Goal: Information Seeking & Learning: Find specific page/section

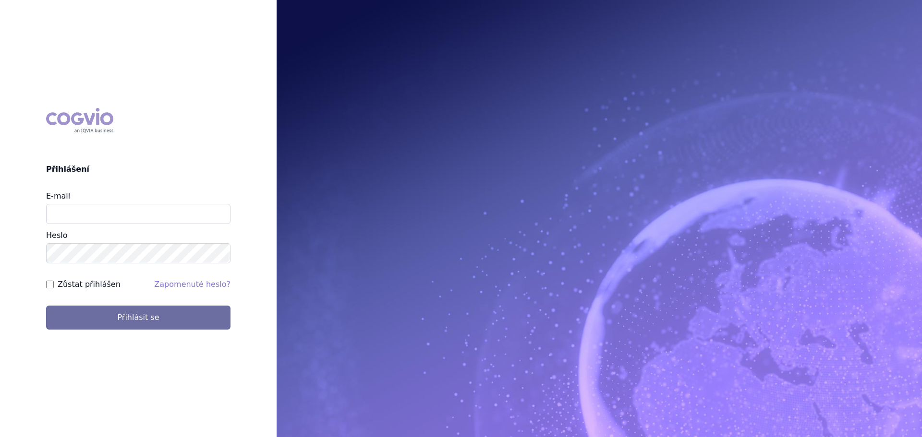
click at [158, 234] on div "Heslo" at bounding box center [138, 247] width 184 height 34
click at [174, 217] on input "E-mail" at bounding box center [138, 214] width 184 height 20
type input "veronika.damborska@vzp.cz"
click at [46, 306] on button "Přihlásit se" at bounding box center [138, 318] width 184 height 24
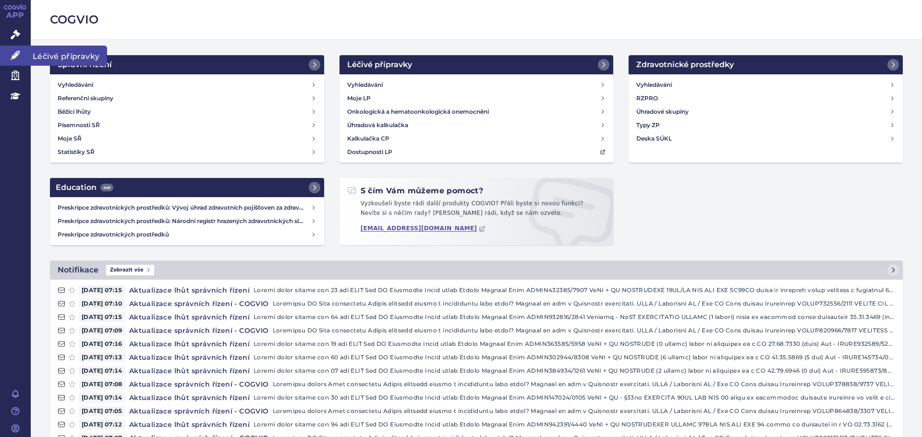
click at [21, 54] on link "Léčivé přípravky" at bounding box center [15, 56] width 31 height 20
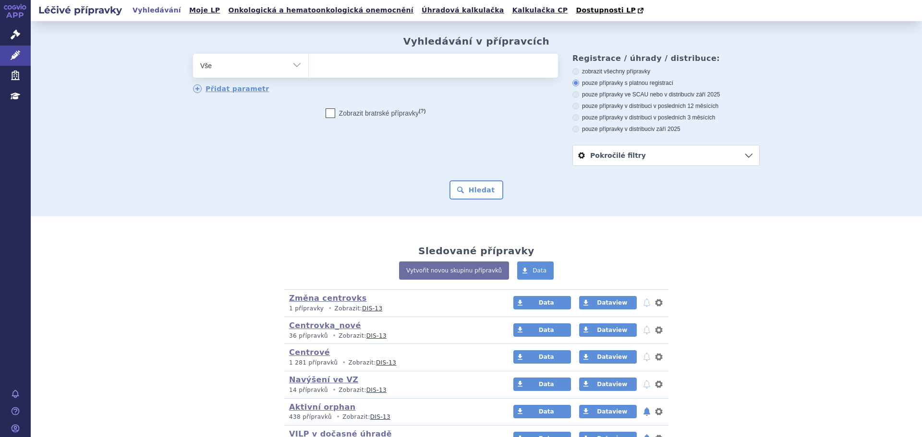
click at [332, 70] on ul at bounding box center [433, 64] width 249 height 20
click at [309, 70] on select at bounding box center [308, 65] width 0 height 24
type input "qa"
type input "qals"
type input "qalso"
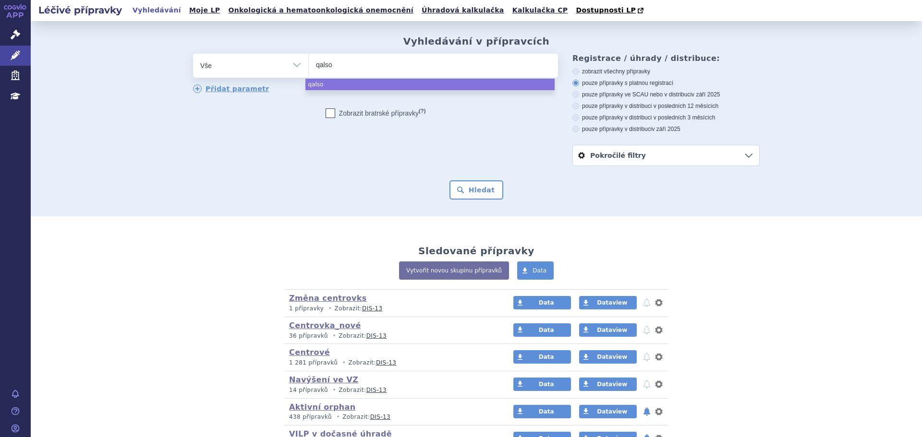
type input "qalsod"
type input "qalsody"
select select "qalsody"
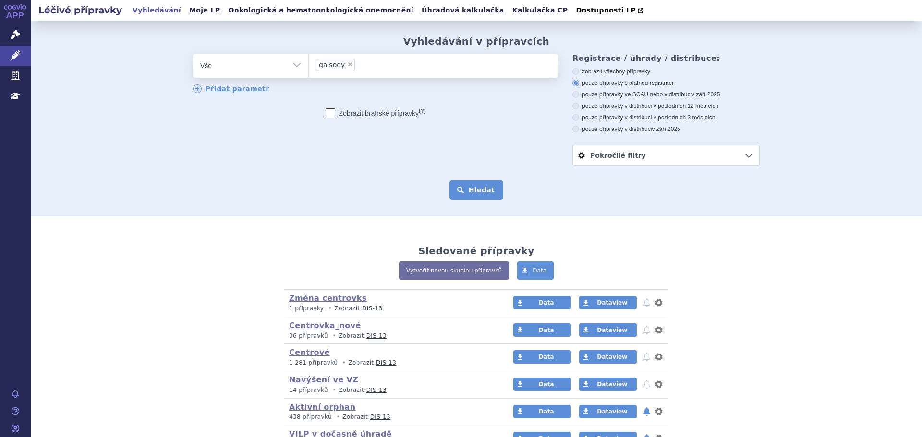
click at [466, 189] on button "Hledat" at bounding box center [476, 190] width 54 height 19
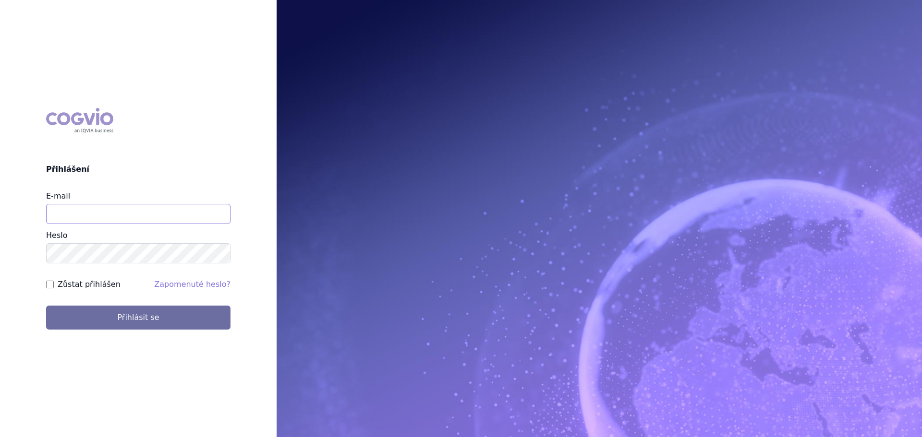
click at [136, 212] on input "E-mail" at bounding box center [138, 214] width 184 height 20
type input "[PERSON_NAME][EMAIL_ADDRESS][DOMAIN_NAME]"
click at [46, 306] on button "Přihlásit se" at bounding box center [138, 318] width 184 height 24
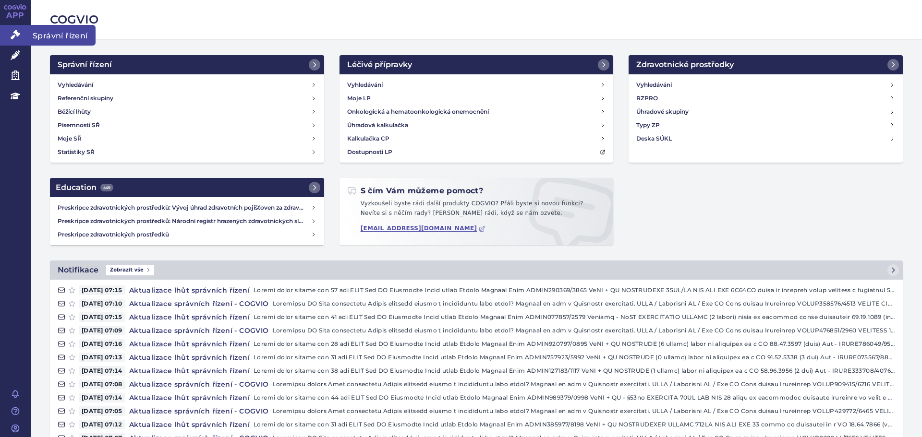
click at [15, 38] on icon at bounding box center [16, 35] width 10 height 10
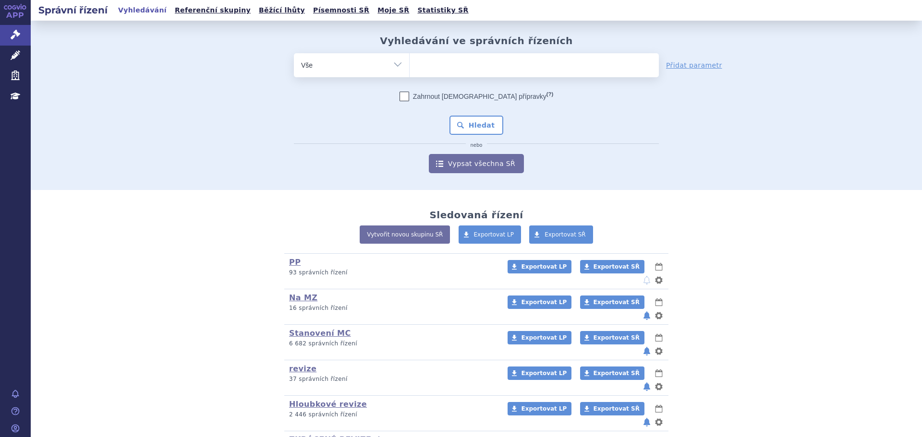
click at [345, 67] on select "Vše Spisová značka Typ SŘ Přípravek/SUKL kód Účastník/Držitel" at bounding box center [351, 64] width 115 height 22
click at [451, 63] on ul at bounding box center [534, 63] width 249 height 20
click at [410, 63] on select at bounding box center [409, 65] width 0 height 24
type input "fi"
type input "fir"
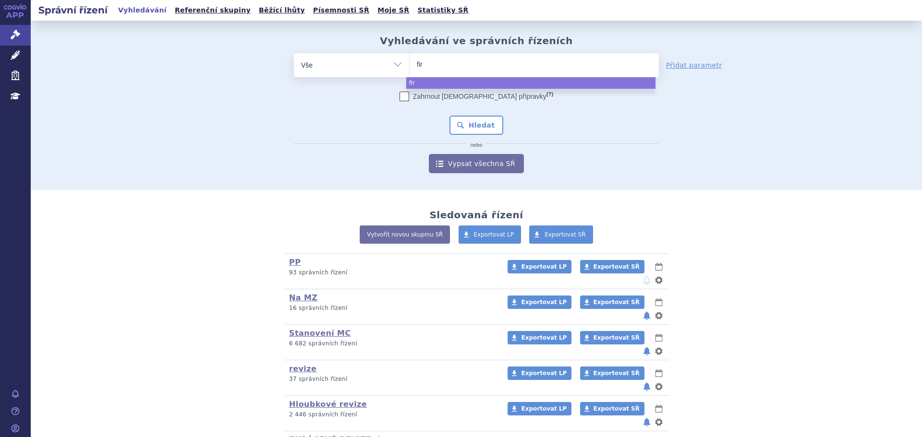
type input "fira"
type input "firaz"
type input "firazy"
type input "firazyr"
select select "firazyr"
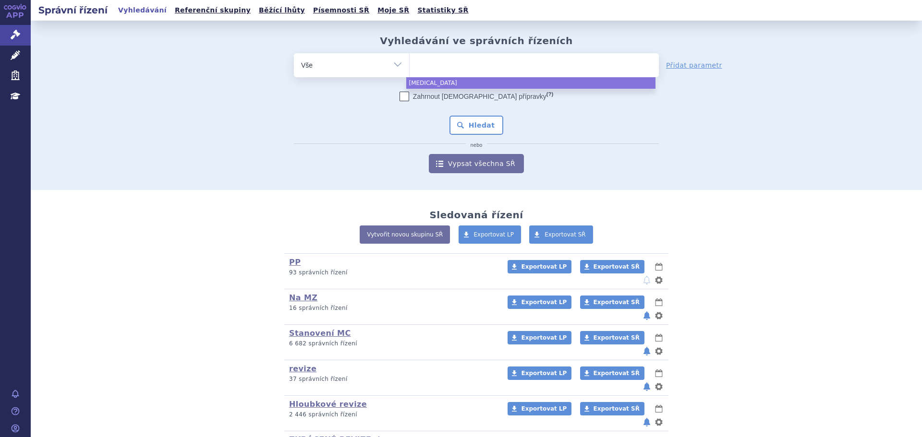
click at [475, 108] on div "Zahrnout bratrské přípravky (?) * Pozor, hledání dle vyhledávacího parametru In…" at bounding box center [476, 133] width 365 height 82
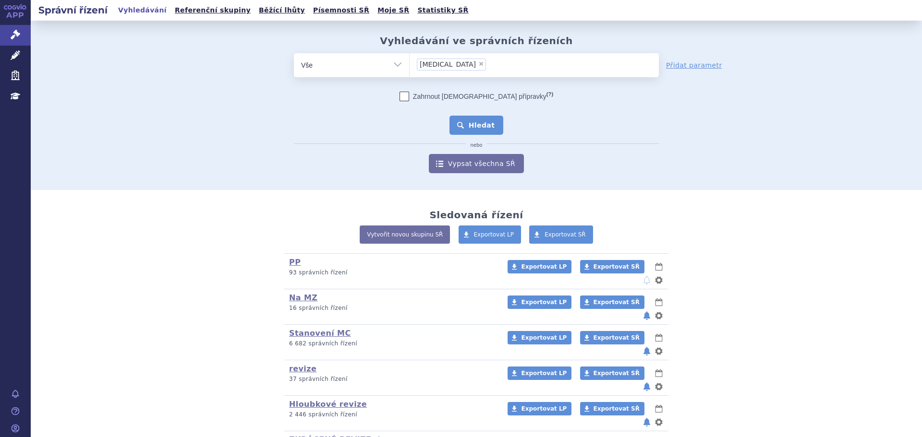
click at [469, 122] on button "Hledat" at bounding box center [476, 125] width 54 height 19
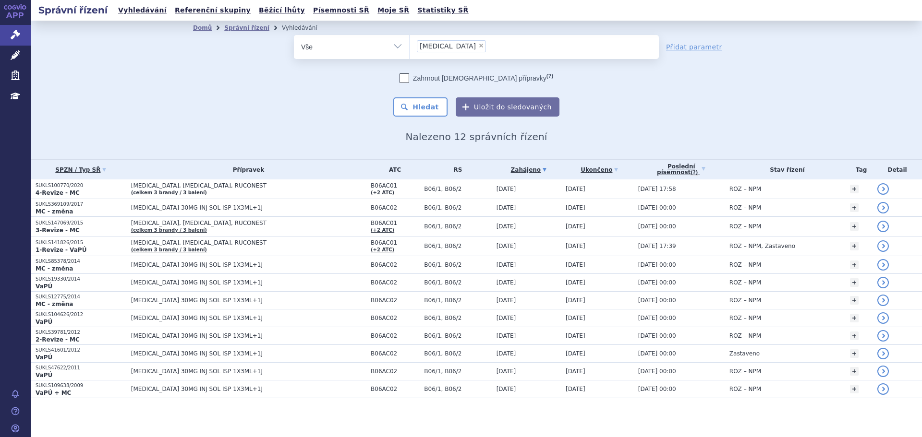
click at [354, 55] on select "Vše Spisová značka Typ SŘ Přípravek/SUKL kód Účastník/Držitel" at bounding box center [351, 46] width 115 height 22
select select "filter-atc-group"
click at [294, 35] on select "Vše Spisová značka Typ SŘ Přípravek/SUKL kód Účastník/Držitel" at bounding box center [351, 46] width 115 height 22
click at [503, 47] on ul at bounding box center [534, 45] width 249 height 20
click at [410, 47] on select at bounding box center [409, 47] width 0 height 24
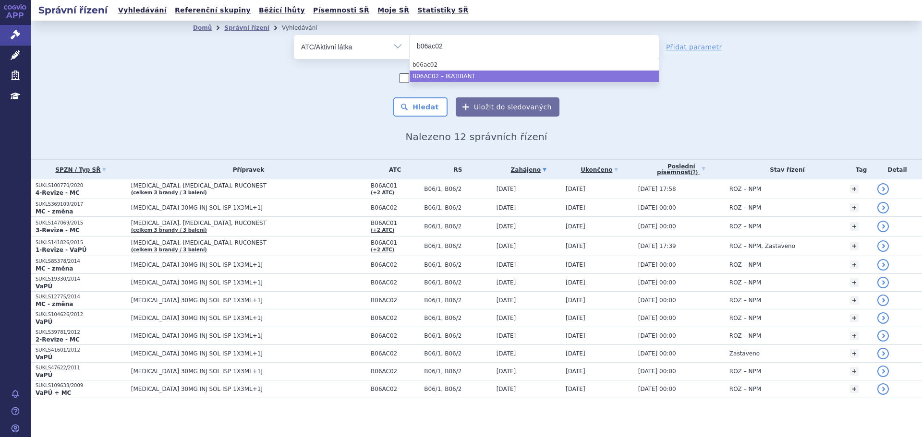
type input "b06ac02"
select select "B06AC02"
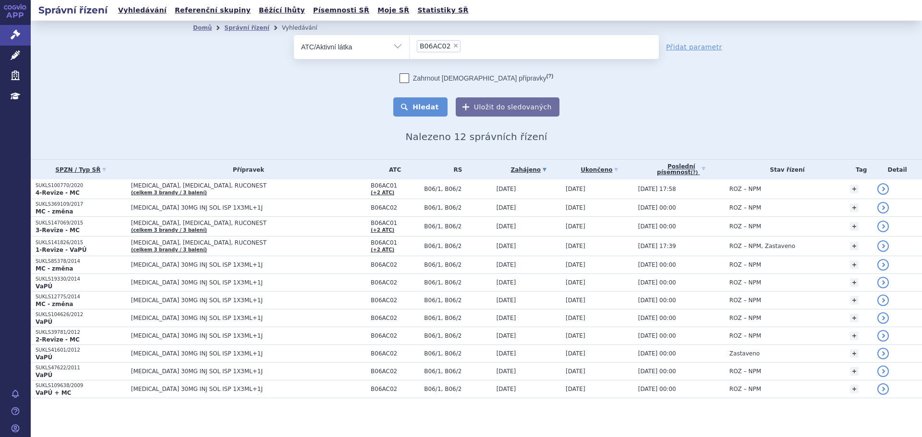
click at [441, 105] on button "Hledat" at bounding box center [420, 106] width 54 height 19
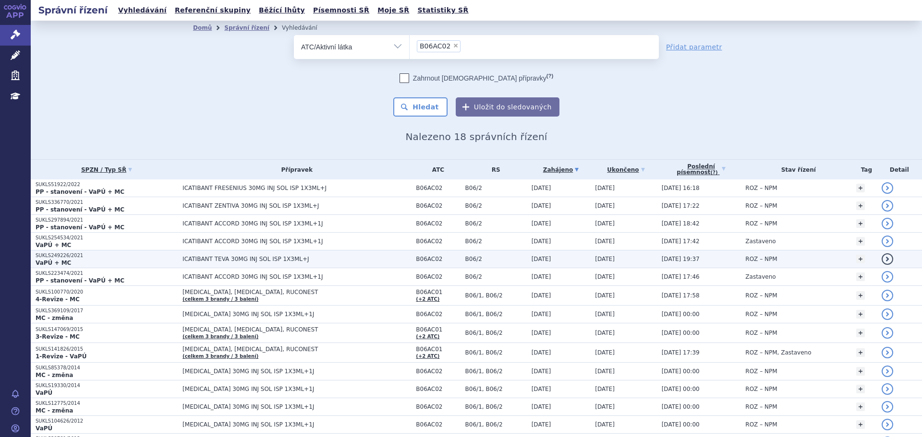
click at [152, 260] on p "VaPÚ + MC" at bounding box center [107, 263] width 142 height 8
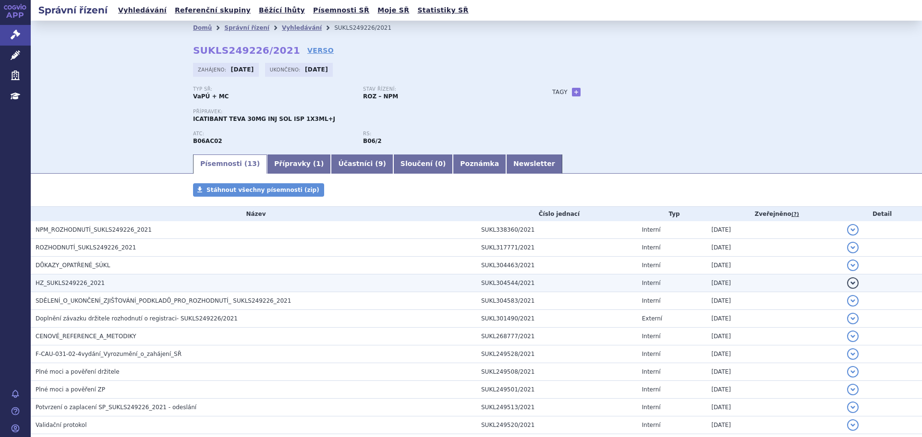
click at [82, 286] on span "HZ_SUKLS249226_2021" at bounding box center [70, 283] width 69 height 7
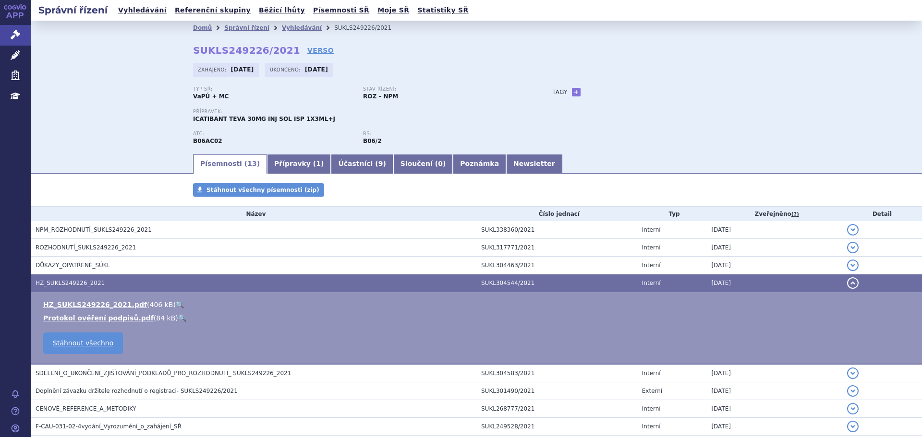
click at [176, 304] on link "🔍" at bounding box center [180, 305] width 8 height 8
click at [283, 26] on link "Vyhledávání" at bounding box center [302, 27] width 40 height 7
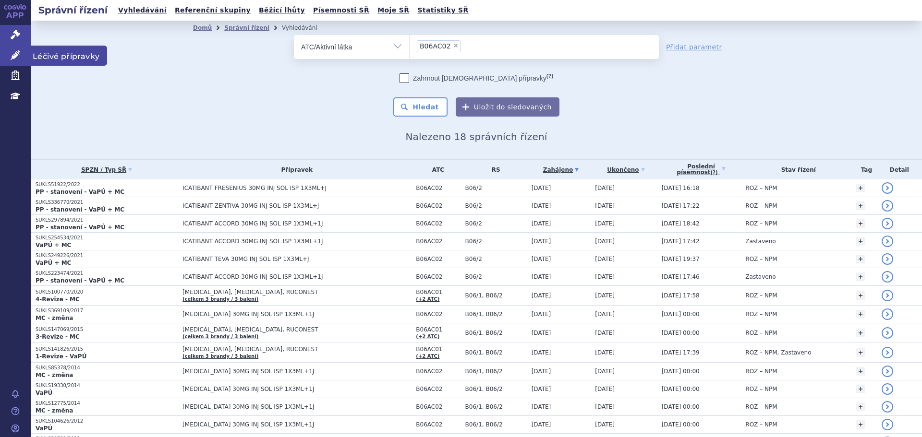
click at [18, 61] on link "Léčivé přípravky" at bounding box center [15, 56] width 31 height 20
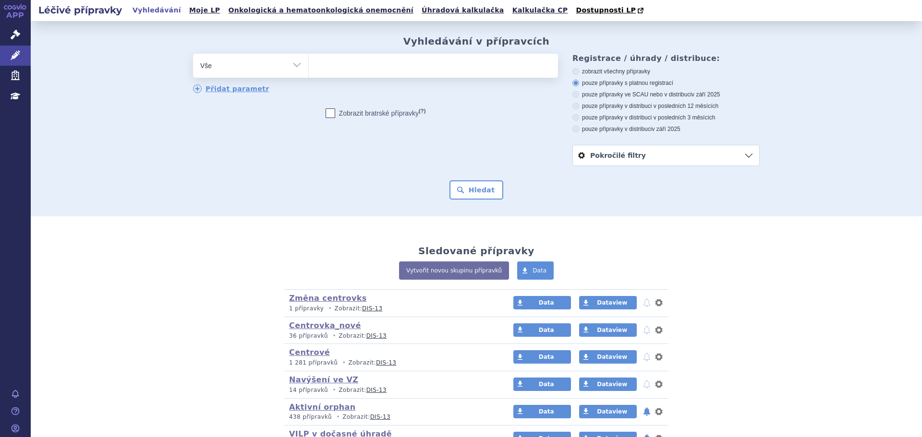
click at [283, 69] on select "Vše Přípravek/SUKL kód MAH VPOIS ATC/Aktivní látka Léková forma Síla" at bounding box center [250, 65] width 115 height 22
click at [287, 67] on select "Vše Přípravek/SUKL kód MAH VPOIS ATC/Aktivní látka Léková forma Síla" at bounding box center [250, 65] width 115 height 22
click at [288, 70] on select "Vše Přípravek/SUKL kód MAH VPOIS ATC/Aktivní látka Léková forma Síla" at bounding box center [250, 65] width 115 height 22
select select "filter-atc-group"
click at [193, 54] on select "Vše Přípravek/SUKL kód MAH VPOIS ATC/Aktivní látka Léková forma Síla" at bounding box center [250, 65] width 115 height 22
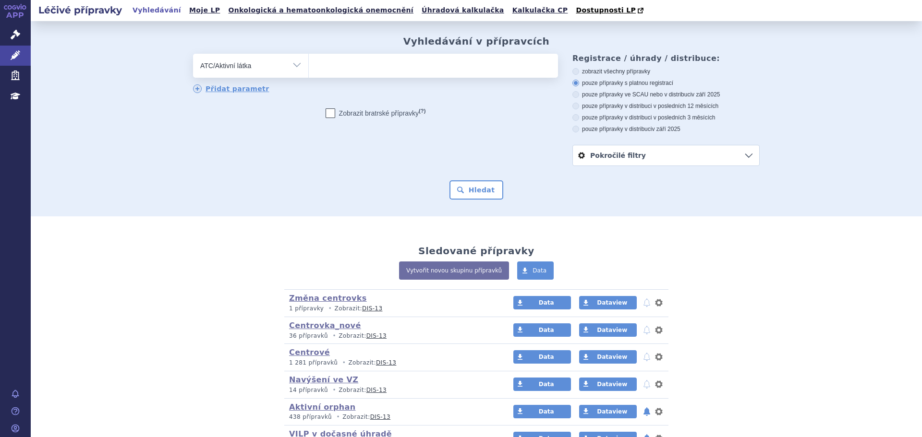
click at [335, 75] on span at bounding box center [433, 66] width 249 height 24
click at [309, 75] on select at bounding box center [308, 65] width 0 height 24
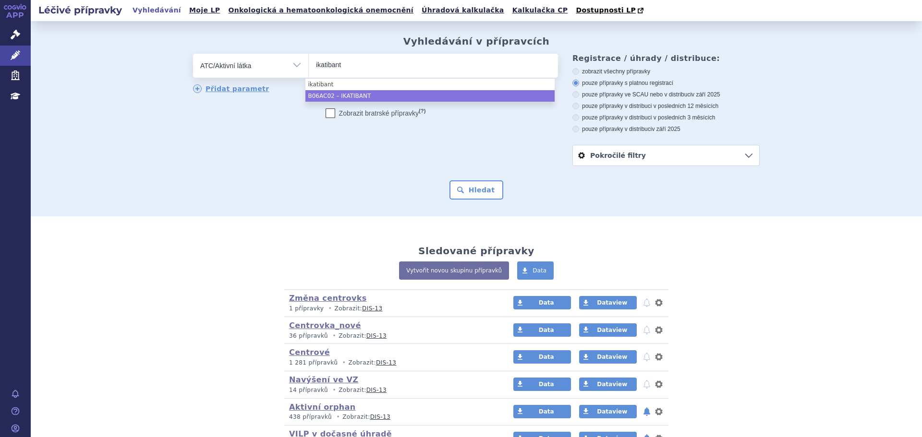
type input "ikatibant"
select select "B06AC02"
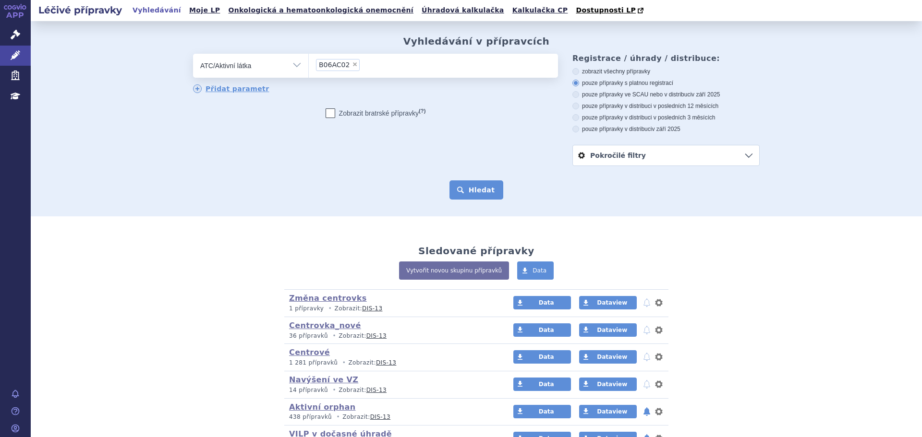
click at [473, 182] on button "Hledat" at bounding box center [476, 190] width 54 height 19
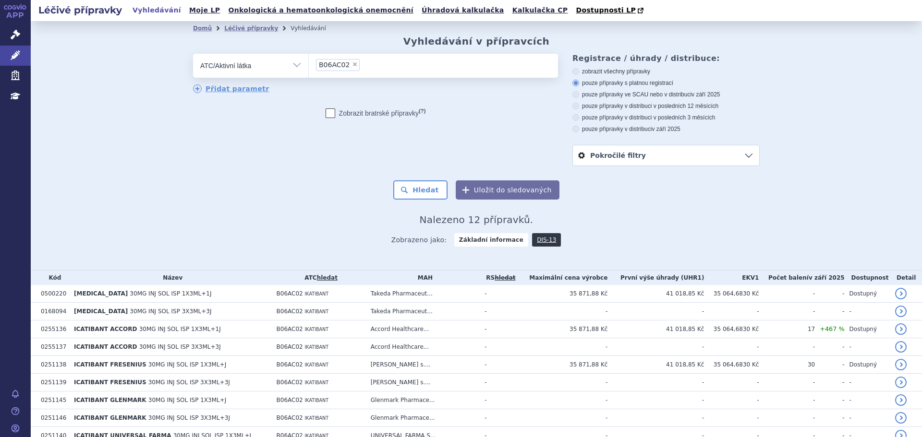
click at [609, 91] on label "pouze přípravky ve SCAU nebo v distribuci v září 2025" at bounding box center [665, 95] width 187 height 8
click at [580, 93] on input "pouze přípravky ve SCAU nebo v distribuci v září 2025" at bounding box center [576, 96] width 6 height 6
radio input "true"
click at [413, 191] on button "Hledat" at bounding box center [420, 190] width 54 height 19
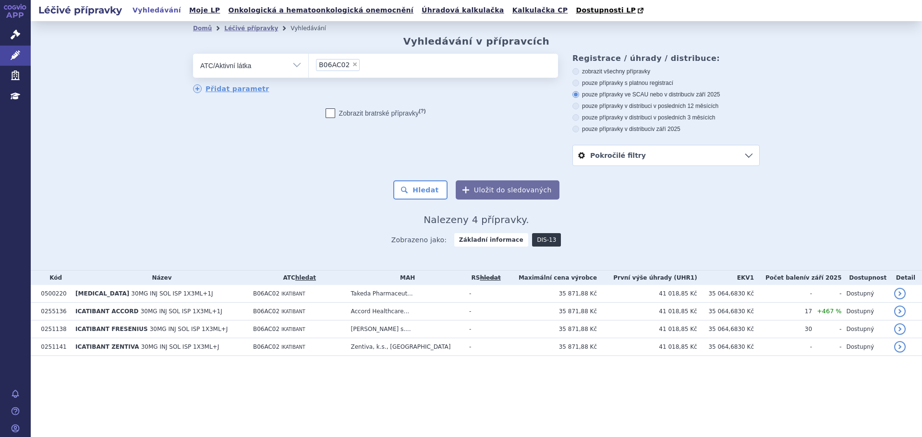
click at [535, 242] on link "DIS-13" at bounding box center [546, 239] width 29 height 13
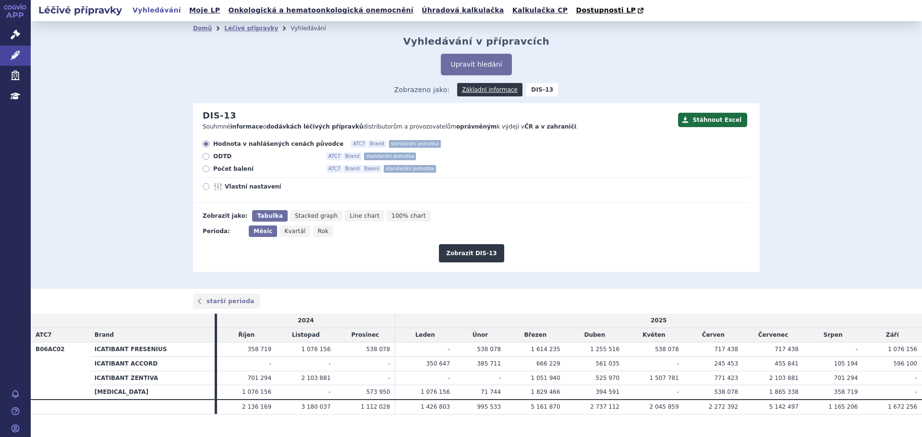
click at [224, 171] on span "Počet balení" at bounding box center [266, 169] width 106 height 8
click at [210, 171] on input "Počet balení ATC7 Brand Balení standardní jednotka" at bounding box center [207, 170] width 6 height 6
radio input "true"
click at [479, 256] on button "Zobrazit DIS-13" at bounding box center [471, 253] width 65 height 18
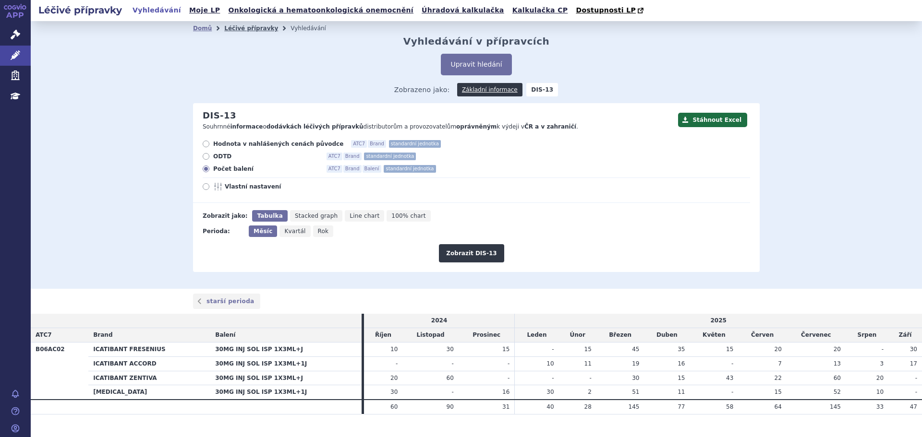
click at [240, 29] on link "Léčivé přípravky" at bounding box center [251, 28] width 54 height 7
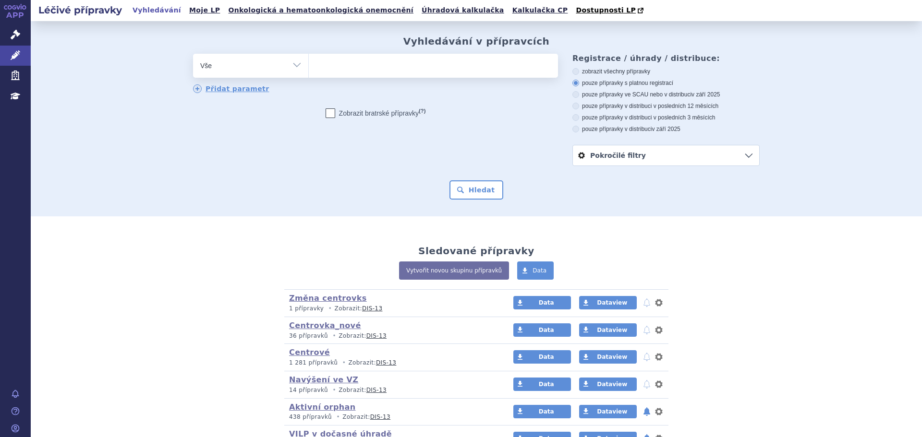
click at [281, 67] on select "Vše Přípravek/SUKL kód MAH VPOIS ATC/Aktivní látka Léková forma Síla" at bounding box center [250, 65] width 115 height 22
select select "filter-atc-group"
click at [193, 54] on select "Vše Přípravek/SUKL kód MAH VPOIS ATC/Aktivní látka Léková forma Síla" at bounding box center [250, 65] width 115 height 22
click at [339, 66] on ul at bounding box center [433, 64] width 249 height 20
click at [309, 66] on select at bounding box center [308, 65] width 0 height 24
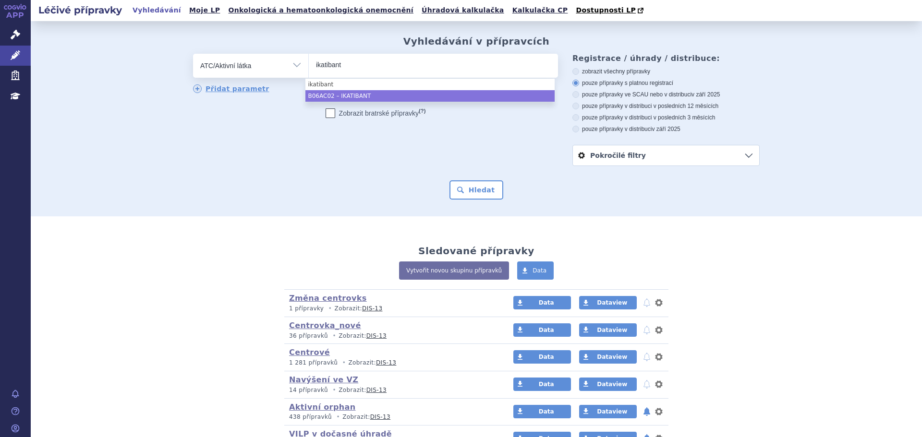
type input "ikatibant"
select select "B06AC02"
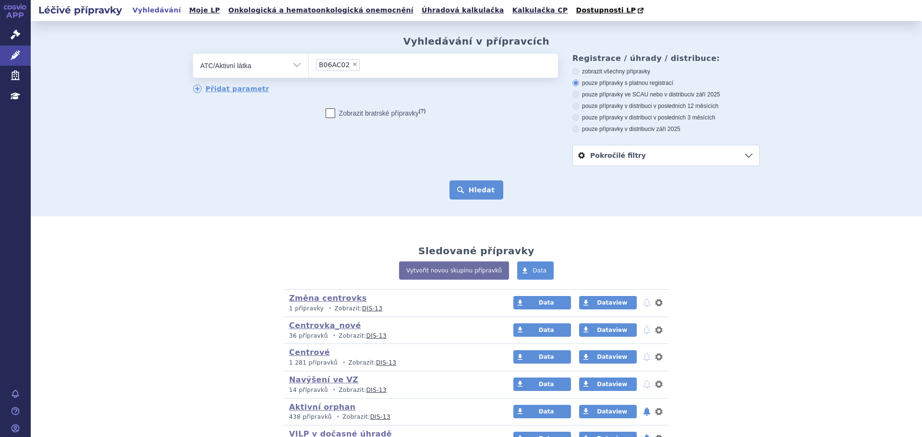
click at [484, 192] on button "Hledat" at bounding box center [476, 190] width 54 height 19
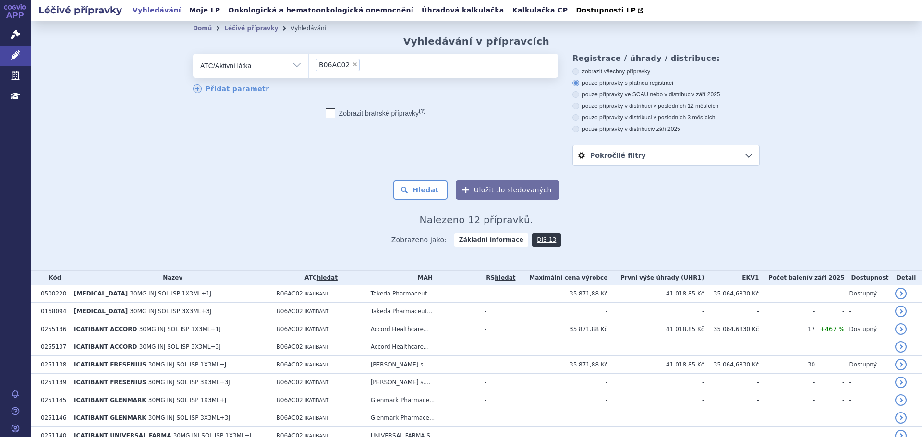
click at [648, 95] on label "pouze přípravky ve SCAU nebo v distribuci v září 2025" at bounding box center [665, 95] width 187 height 8
click at [580, 95] on input "pouze přípravky ve SCAU nebo v distribuci v září 2025" at bounding box center [576, 96] width 6 height 6
radio input "true"
click at [415, 192] on button "Hledat" at bounding box center [420, 190] width 54 height 19
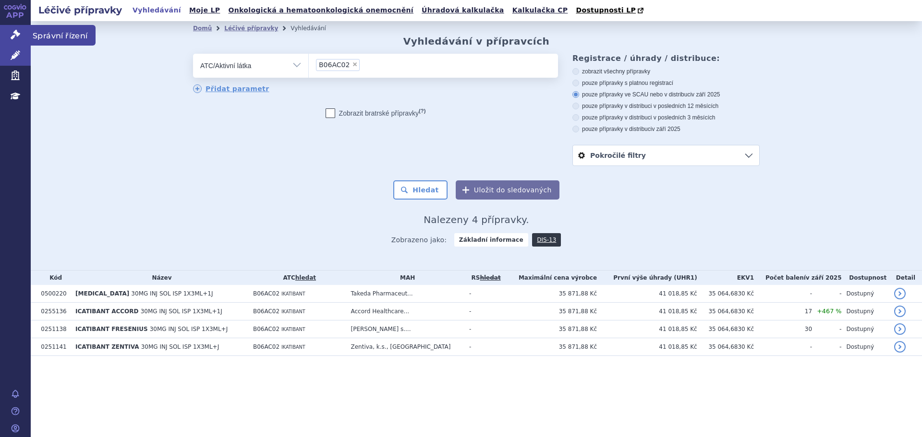
click at [15, 40] on link "Správní řízení" at bounding box center [15, 35] width 31 height 20
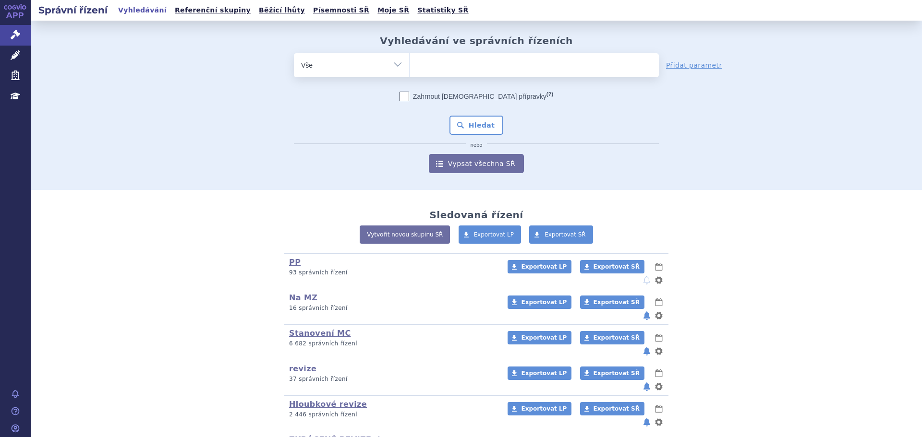
click at [430, 64] on ul at bounding box center [534, 63] width 249 height 20
click at [410, 64] on select at bounding box center [409, 65] width 0 height 24
click at [450, 66] on ul at bounding box center [534, 63] width 249 height 20
click at [410, 66] on select at bounding box center [409, 65] width 0 height 24
type input "ika"
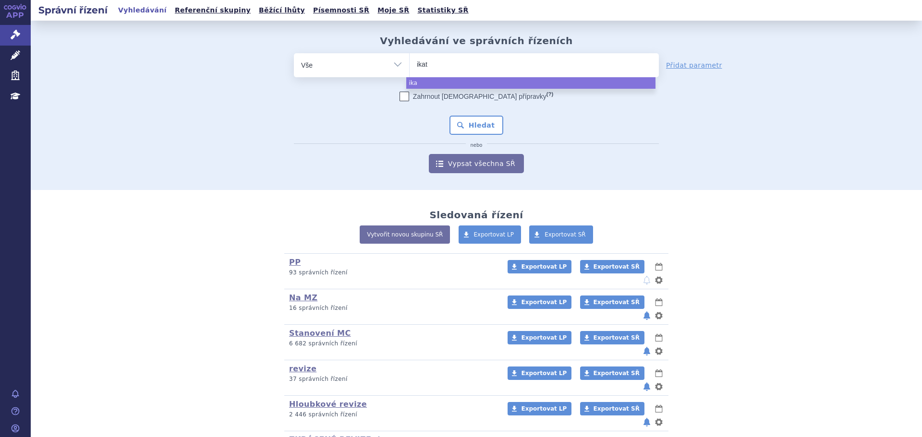
type input "ikati"
type input "ikatiba"
type input "ikatiban"
type input "ikatibant"
select select "ikatibant"
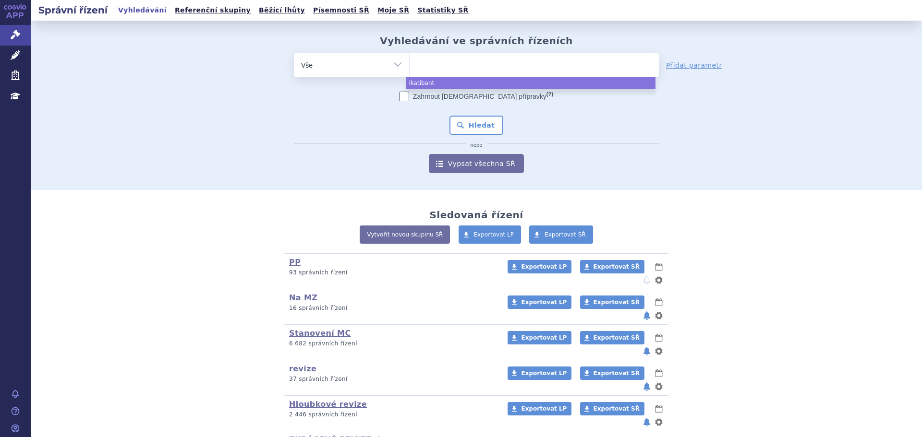
click at [359, 60] on select "Vše Spisová značka Typ SŘ Přípravek/SUKL kód Účastník/Držitel" at bounding box center [351, 64] width 115 height 22
click at [370, 60] on select "Vše Spisová značka Typ SŘ Přípravek/SUKL kód Účastník/Držitel" at bounding box center [351, 64] width 115 height 22
select select "filter-atc-group"
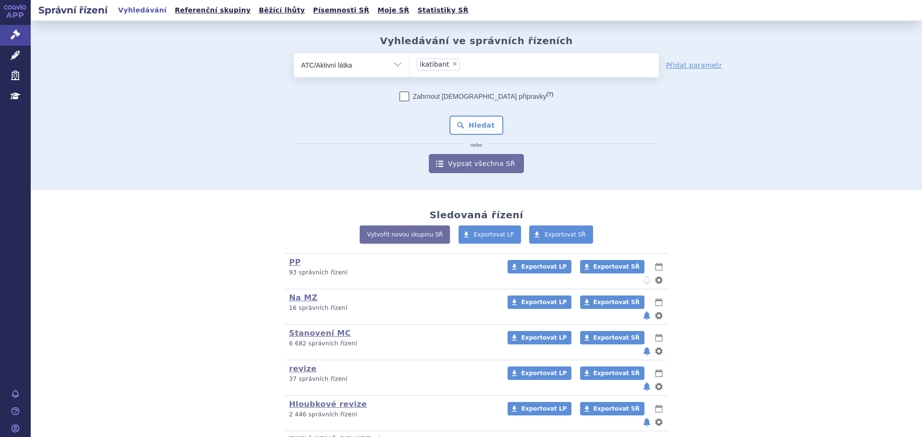
click at [294, 53] on select "Vše Spisová značka Typ SŘ Přípravek/SUKL kód Účastník/Držitel" at bounding box center [351, 64] width 115 height 22
click at [430, 71] on ul at bounding box center [534, 63] width 249 height 20
click at [410, 71] on select at bounding box center [409, 65] width 0 height 24
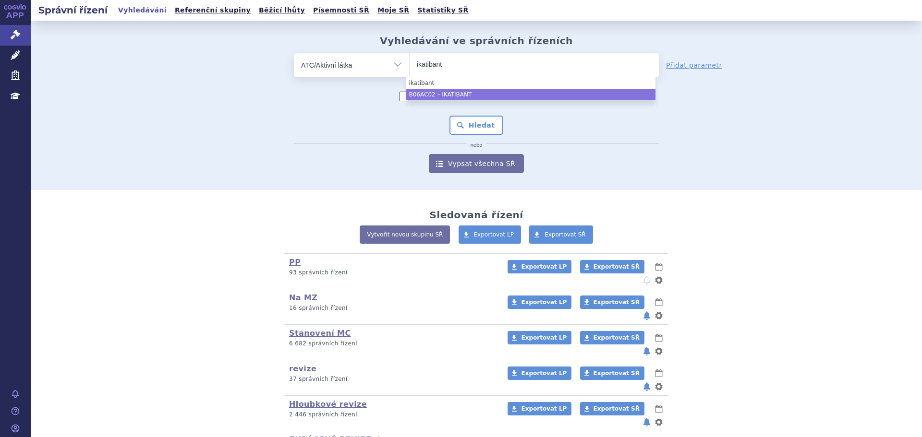
type input "ikatibant"
drag, startPoint x: 449, startPoint y: 93, endPoint x: 465, endPoint y: 129, distance: 39.5
select select "B06AC02"
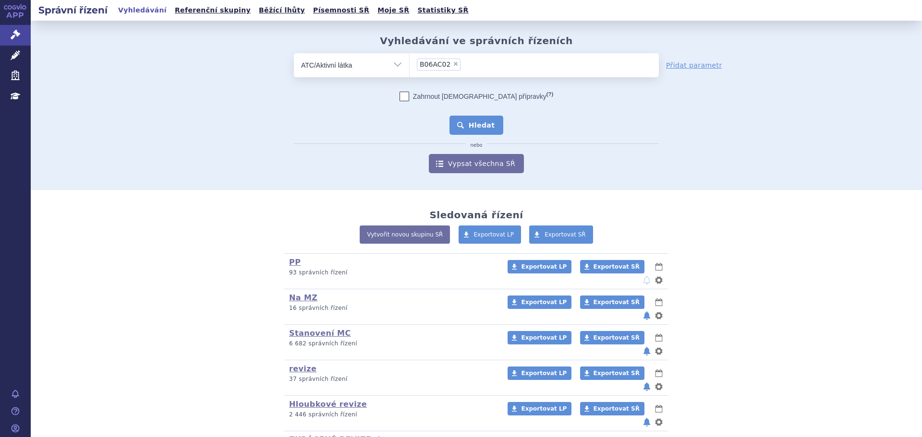
click at [473, 126] on button "Hledat" at bounding box center [476, 125] width 54 height 19
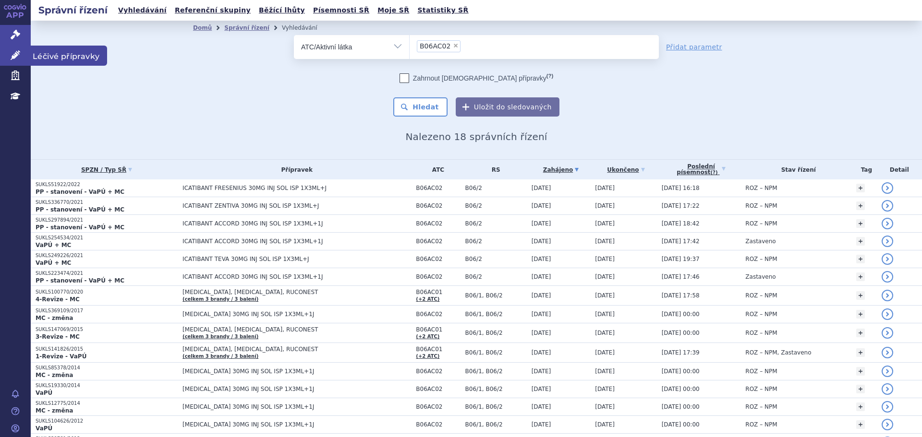
click at [5, 55] on link "Léčivé přípravky" at bounding box center [15, 56] width 31 height 20
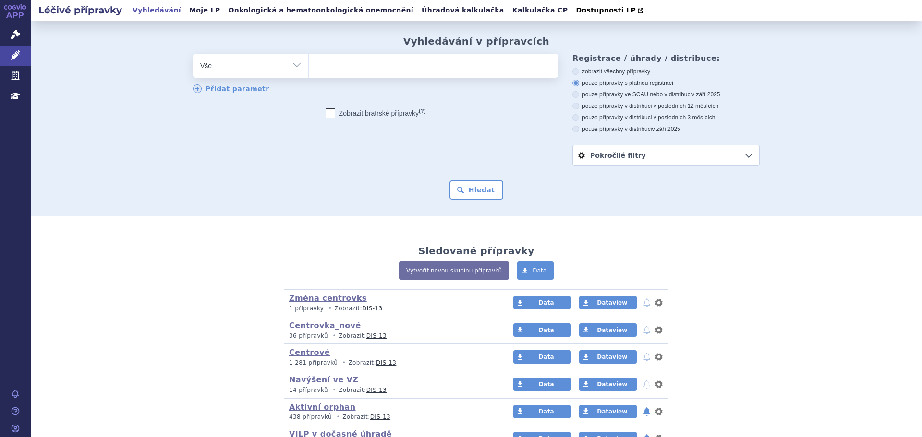
click at [275, 64] on select "Vše Přípravek/SUKL kód MAH VPOIS ATC/Aktivní látka Léková forma Síla" at bounding box center [250, 65] width 115 height 22
click at [273, 65] on select "Vše Přípravek/SUKL kód MAH VPOIS ATC/Aktivní látka Léková forma Síla" at bounding box center [250, 65] width 115 height 22
select select "filter-atc-group"
click at [193, 54] on select "Vše Přípravek/SUKL kód MAH VPOIS ATC/Aktivní látka Léková forma Síla" at bounding box center [250, 65] width 115 height 22
click at [331, 70] on ul at bounding box center [433, 64] width 249 height 20
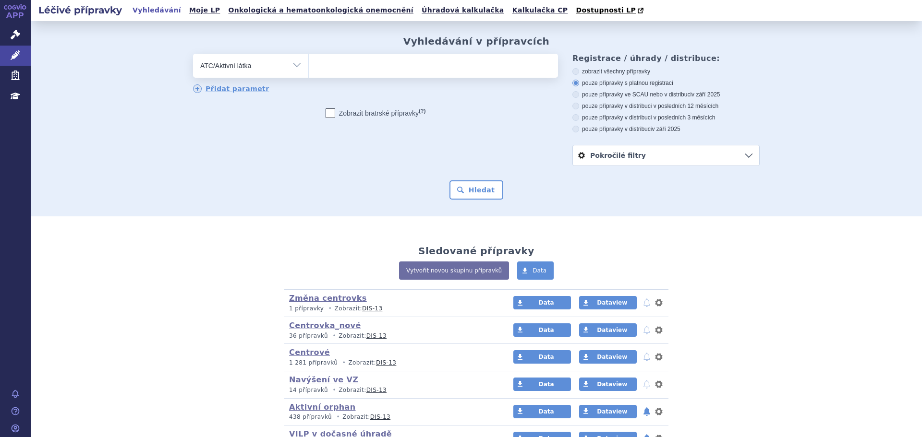
click at [309, 70] on select at bounding box center [308, 65] width 0 height 24
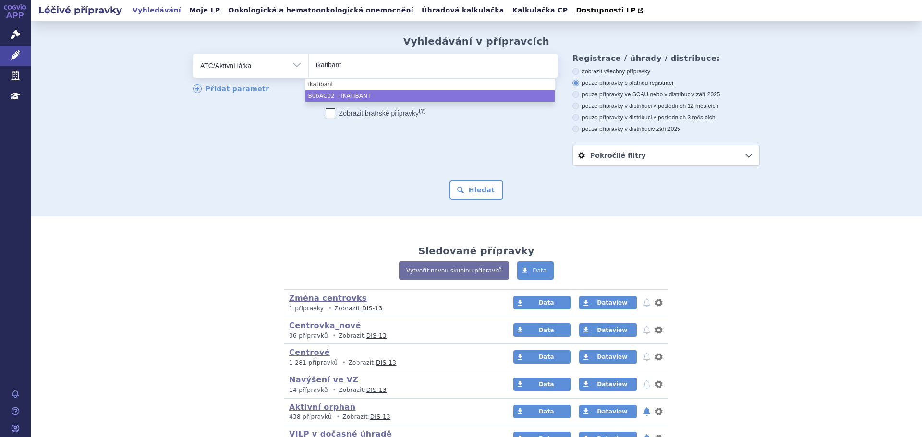
type input "ikatibant"
select select "B06AC02"
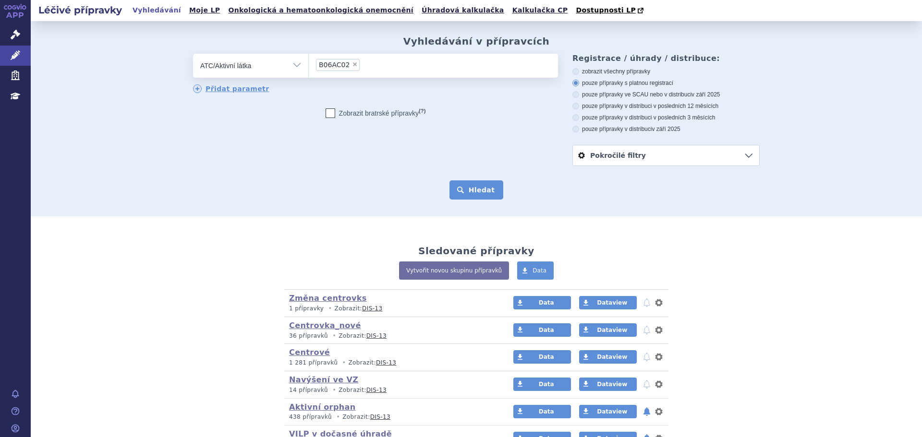
click at [475, 194] on button "Hledat" at bounding box center [476, 190] width 54 height 19
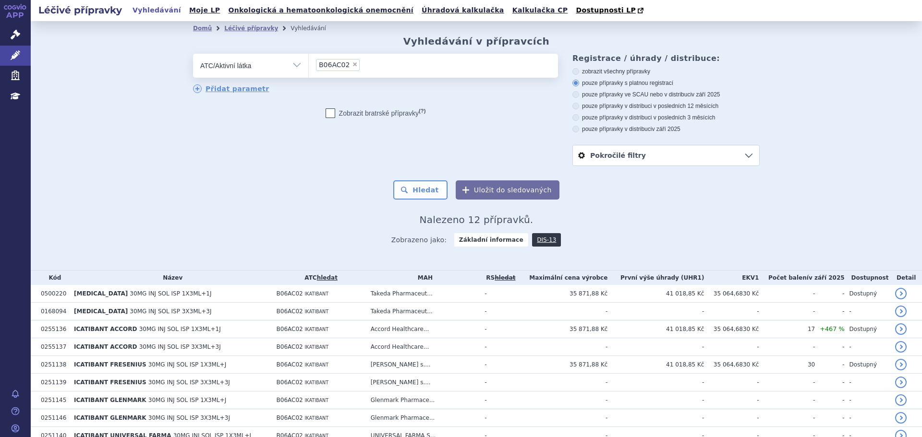
click at [667, 95] on label "pouze přípravky ve SCAU nebo v distribuci v září 2025" at bounding box center [665, 95] width 187 height 8
click at [580, 95] on input "pouze přípravky ve SCAU nebo v distribuci v září 2025" at bounding box center [576, 96] width 6 height 6
radio input "true"
click at [433, 192] on button "Hledat" at bounding box center [420, 190] width 54 height 19
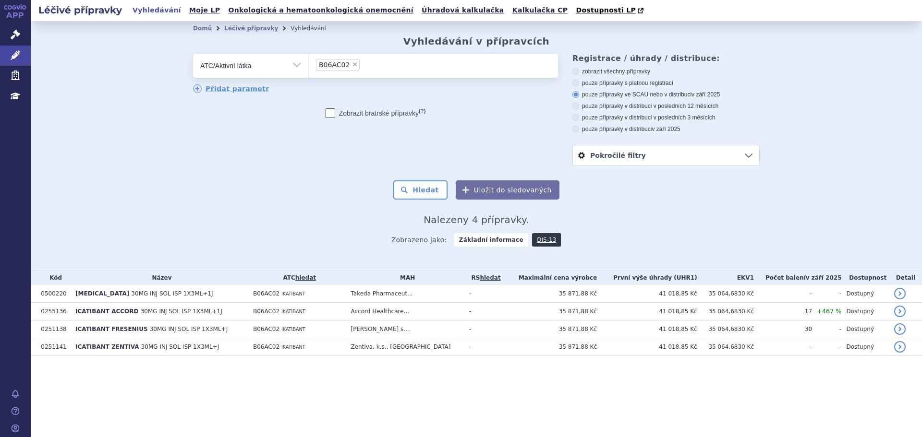
click at [640, 69] on label "zobrazit všechny přípravky" at bounding box center [665, 72] width 187 height 8
click at [580, 70] on input "zobrazit všechny přípravky" at bounding box center [576, 73] width 6 height 6
radio input "true"
click at [428, 189] on button "Hledat" at bounding box center [420, 190] width 54 height 19
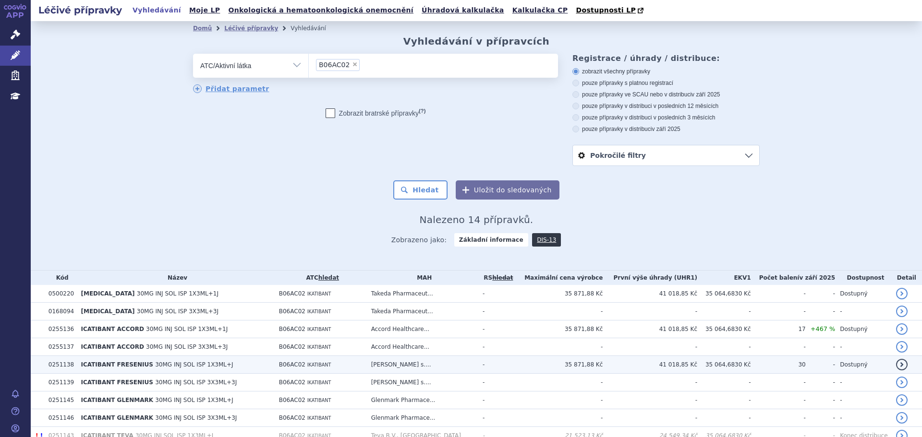
scroll to position [136, 0]
